Goal: Task Accomplishment & Management: Use online tool/utility

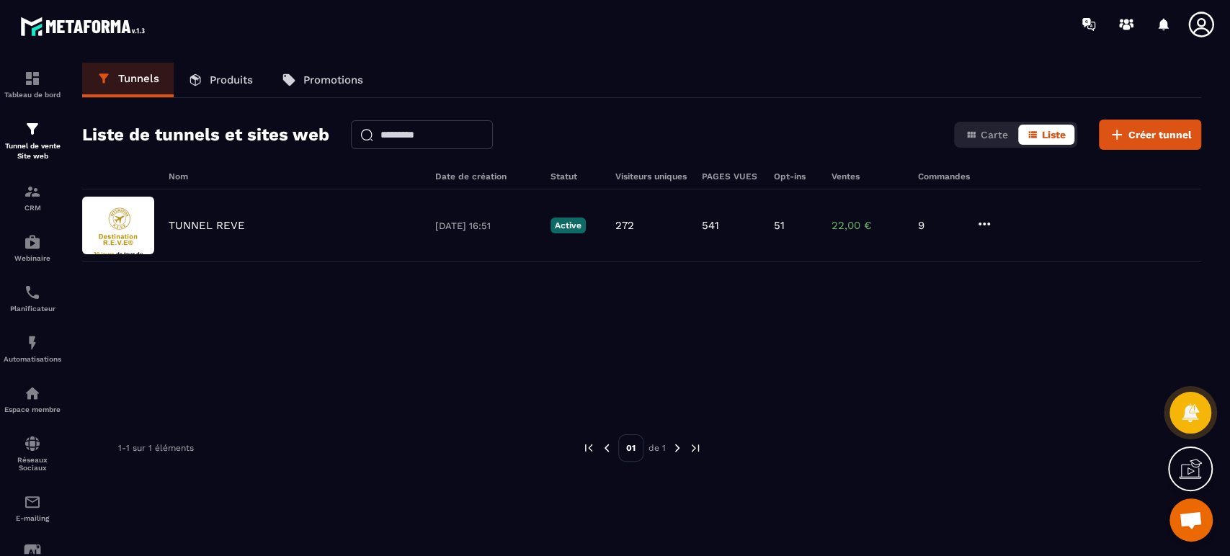
scroll to position [618, 0]
click at [218, 229] on p "TUNNEL REVE" at bounding box center [207, 225] width 76 height 13
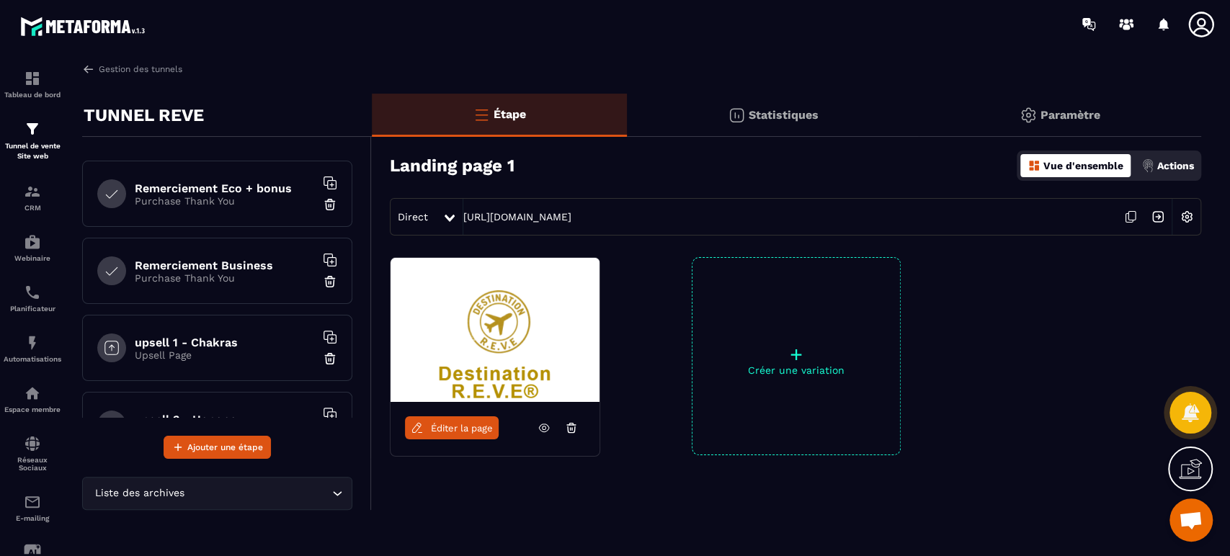
scroll to position [480, 0]
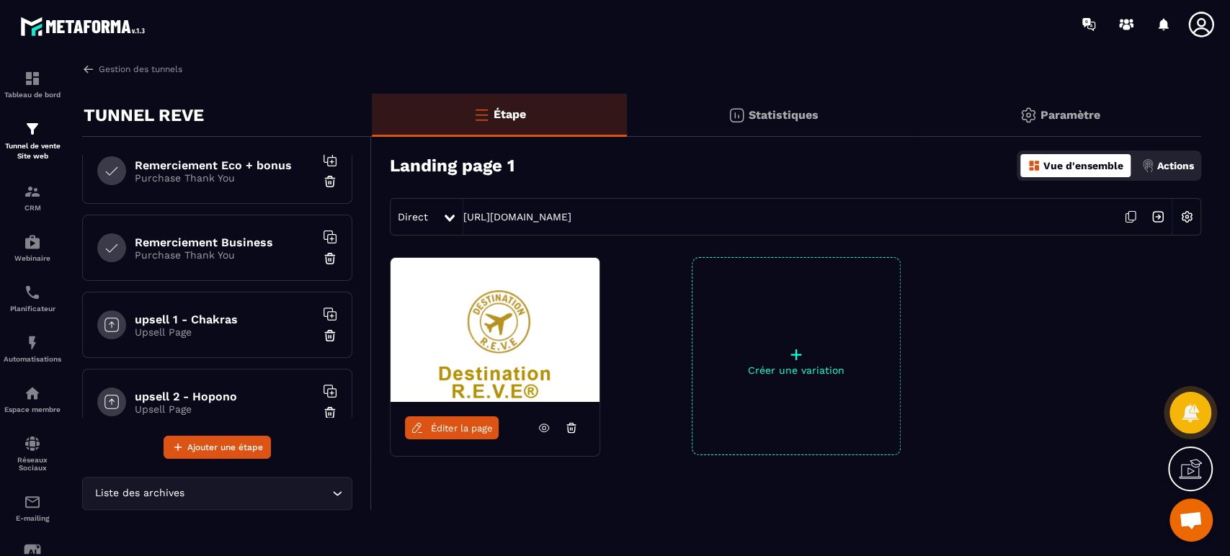
click at [236, 242] on h6 "Remerciement Business" at bounding box center [225, 243] width 180 height 14
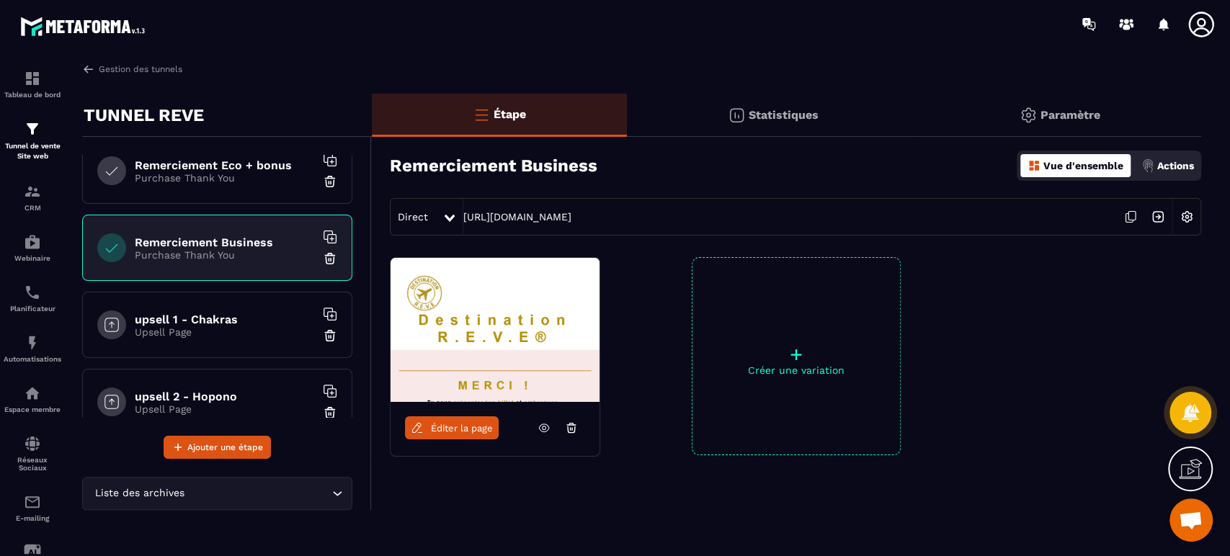
click at [1130, 215] on icon at bounding box center [1130, 216] width 27 height 27
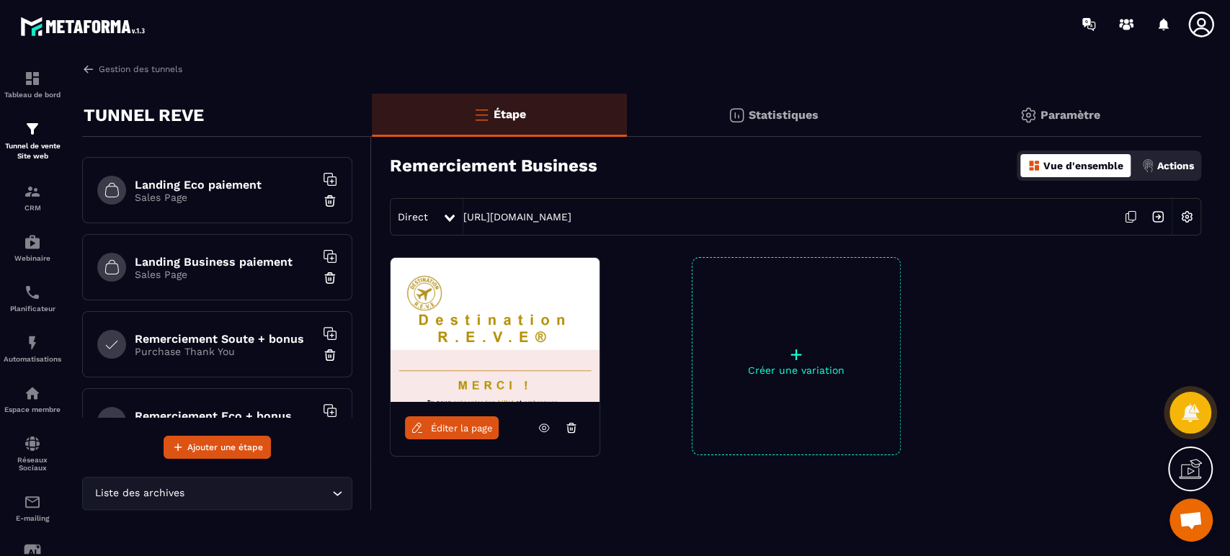
scroll to position [213, 0]
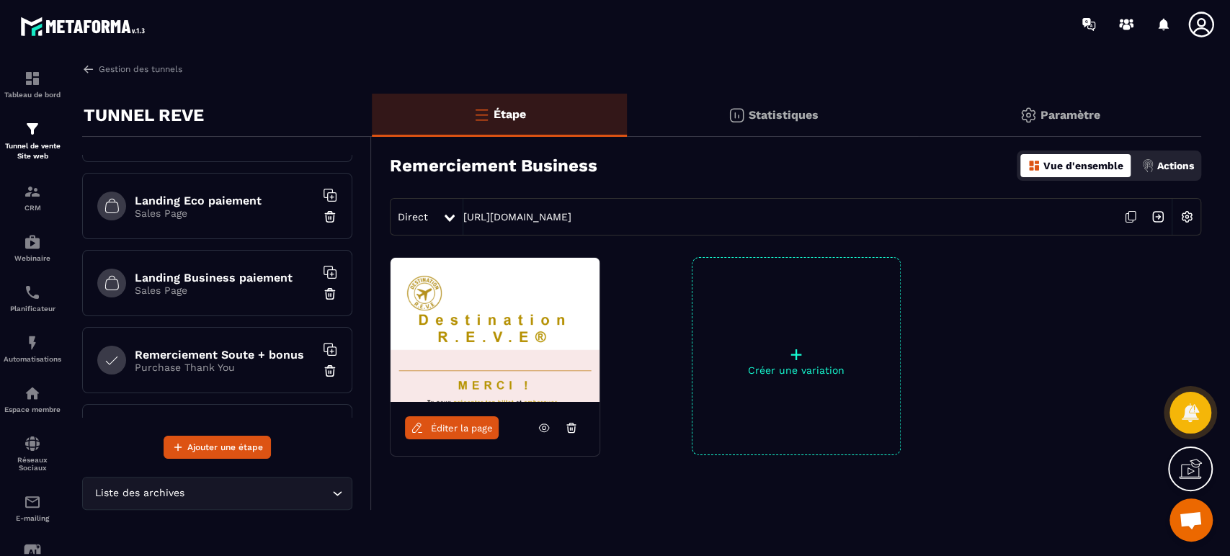
click at [254, 277] on h6 "Landing Business paiement" at bounding box center [225, 278] width 180 height 14
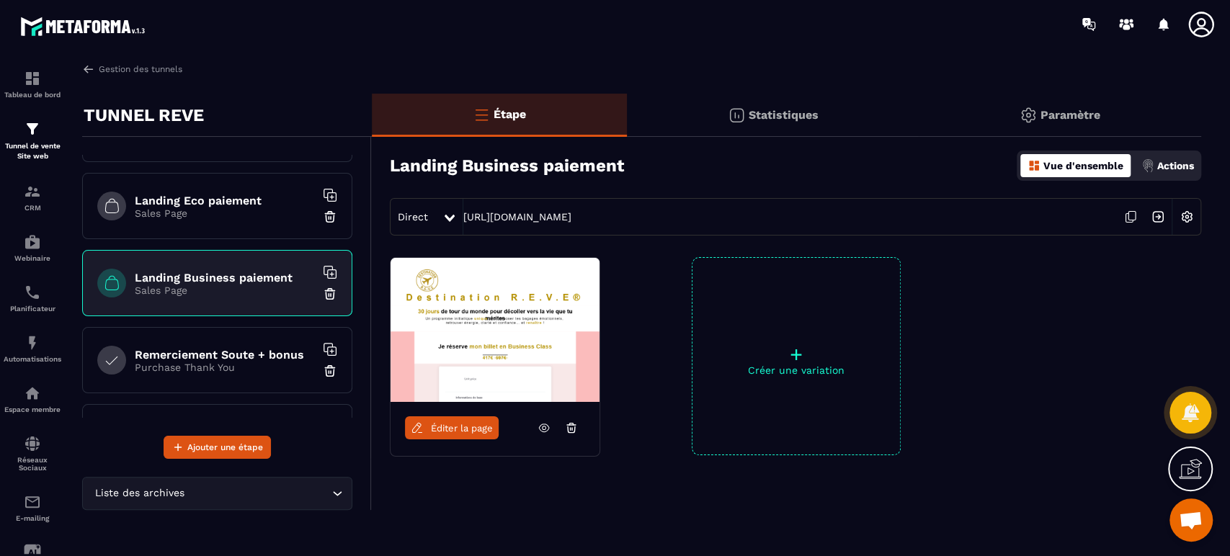
click at [459, 426] on span "Éditer la page" at bounding box center [462, 428] width 62 height 11
